Goal: Find specific page/section: Find specific page/section

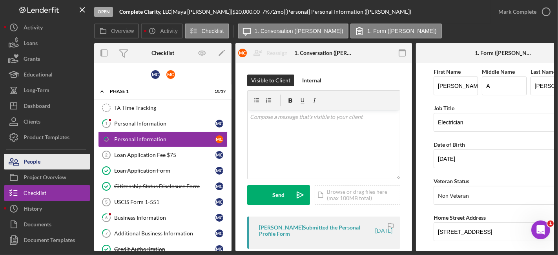
click at [35, 165] on div "People" at bounding box center [32, 163] width 17 height 18
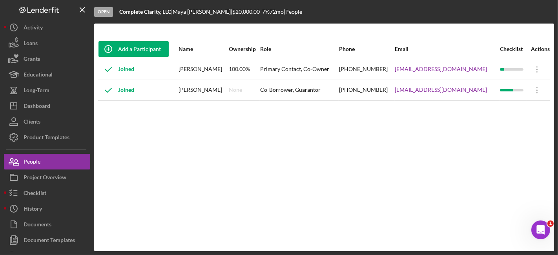
drag, startPoint x: 199, startPoint y: 92, endPoint x: 193, endPoint y: 93, distance: 5.6
click at [198, 92] on div "[PERSON_NAME]" at bounding box center [202, 90] width 49 height 20
click at [112, 89] on icon at bounding box center [108, 90] width 20 height 20
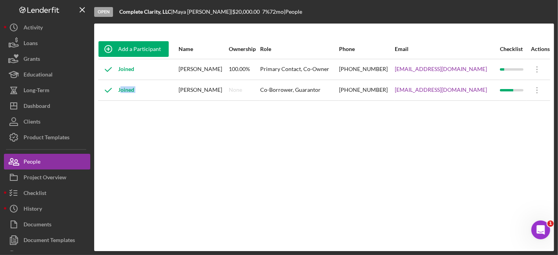
click at [131, 91] on div "Joined" at bounding box center [116, 90] width 36 height 20
click at [127, 90] on div "Joined" at bounding box center [116, 90] width 36 height 20
click at [128, 71] on div "Joined" at bounding box center [116, 70] width 36 height 20
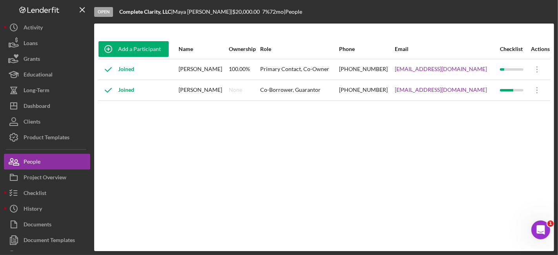
click at [131, 88] on div "Joined" at bounding box center [116, 90] width 36 height 20
click at [129, 71] on div "Joined" at bounding box center [116, 70] width 36 height 20
click at [187, 9] on div "[PERSON_NAME] |" at bounding box center [203, 12] width 60 height 6
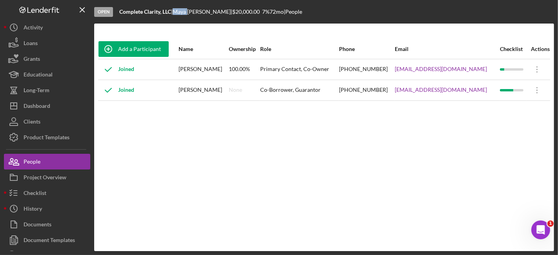
click at [187, 9] on div "[PERSON_NAME] |" at bounding box center [203, 12] width 60 height 6
click at [203, 11] on div "[PERSON_NAME] |" at bounding box center [203, 12] width 60 height 6
drag, startPoint x: 291, startPoint y: 10, endPoint x: 121, endPoint y: 13, distance: 170.2
click at [121, 13] on div "Open Complete Clarity, LLC | [PERSON_NAME] | $20,000.00 7 % 72 mo | People" at bounding box center [324, 12] width 460 height 24
click at [120, 13] on b "Complete Clarity, LLC" at bounding box center [145, 11] width 52 height 7
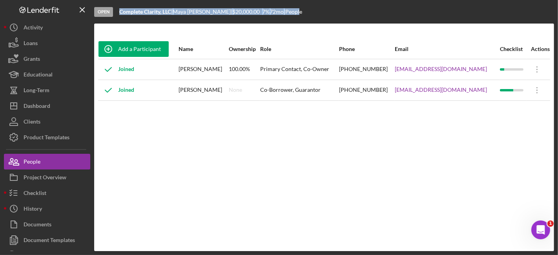
drag, startPoint x: 119, startPoint y: 11, endPoint x: 287, endPoint y: 10, distance: 167.9
click at [287, 10] on div "Complete Clarity, LLC | [PERSON_NAME] | $20,000.00 7 % 72 mo | People" at bounding box center [210, 12] width 183 height 6
click at [284, 13] on div "| People" at bounding box center [293, 12] width 18 height 6
drag, startPoint x: 289, startPoint y: 12, endPoint x: 272, endPoint y: 12, distance: 16.9
click at [272, 12] on div "Open Complete Clarity, LLC | [PERSON_NAME] | $20,000.00 7 % 72 mo | People" at bounding box center [324, 12] width 460 height 24
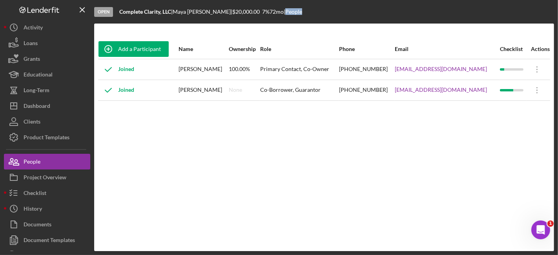
drag, startPoint x: 266, startPoint y: 11, endPoint x: 213, endPoint y: 9, distance: 53.0
click at [213, 9] on div "Complete Clarity, LLC | [PERSON_NAME] | $20,000.00 7 % 72 mo | People" at bounding box center [210, 12] width 183 height 6
drag, startPoint x: 180, startPoint y: 10, endPoint x: 205, endPoint y: 11, distance: 24.7
click at [205, 11] on div "[PERSON_NAME] |" at bounding box center [203, 12] width 60 height 6
drag, startPoint x: 121, startPoint y: 11, endPoint x: 171, endPoint y: 11, distance: 50.6
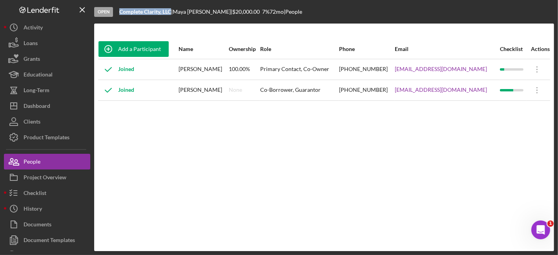
click at [171, 11] on b "Complete Clarity, LLC" at bounding box center [145, 11] width 52 height 7
drag, startPoint x: 178, startPoint y: 12, endPoint x: 206, endPoint y: 11, distance: 27.1
click at [206, 11] on div "[PERSON_NAME] |" at bounding box center [203, 12] width 60 height 6
drag, startPoint x: 212, startPoint y: 11, endPoint x: 264, endPoint y: 13, distance: 52.2
click at [264, 13] on div "Complete Clarity, LLC | [PERSON_NAME] | $20,000.00 7 % 72 mo | People" at bounding box center [210, 12] width 183 height 6
